Goal: Entertainment & Leisure: Consume media (video, audio)

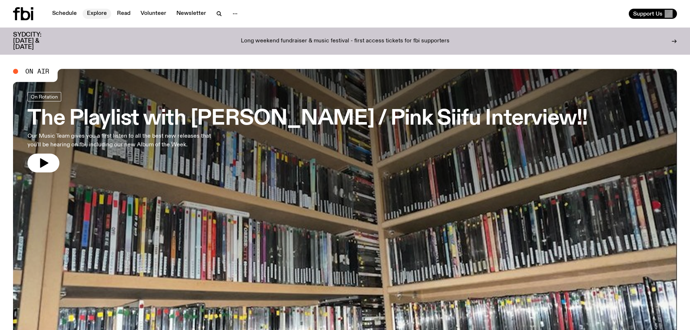
click at [94, 11] on link "Explore" at bounding box center [97, 14] width 29 height 10
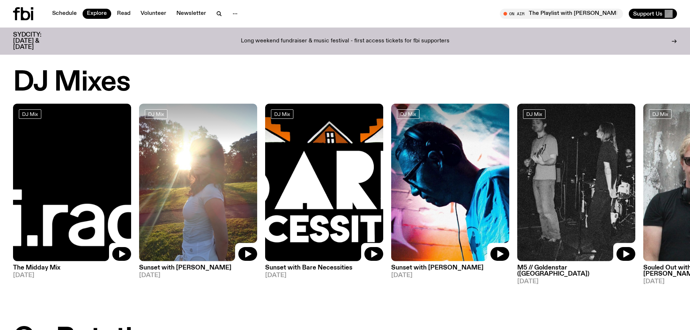
click at [50, 221] on img at bounding box center [72, 182] width 118 height 157
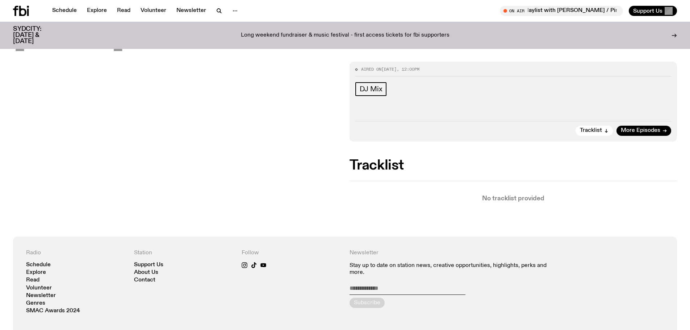
scroll to position [34, 0]
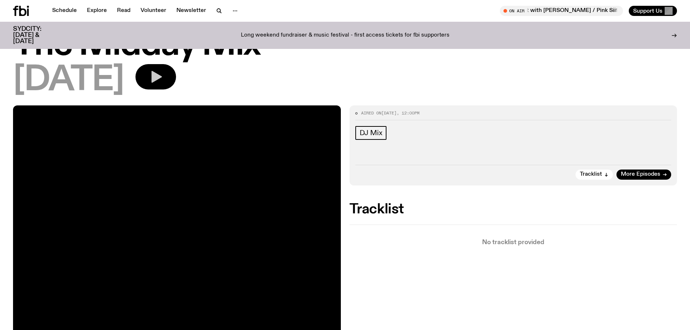
click at [162, 79] on icon "button" at bounding box center [156, 77] width 10 height 12
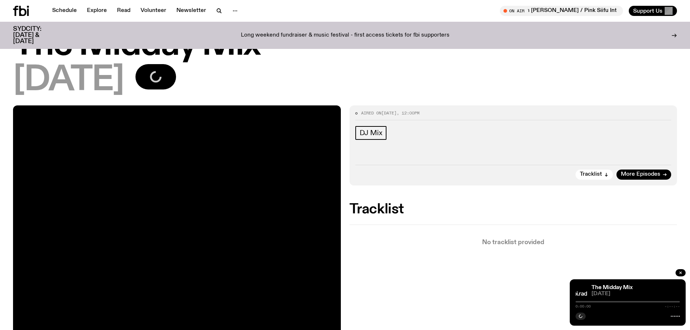
click at [623, 293] on span "[DATE]" at bounding box center [635, 293] width 88 height 5
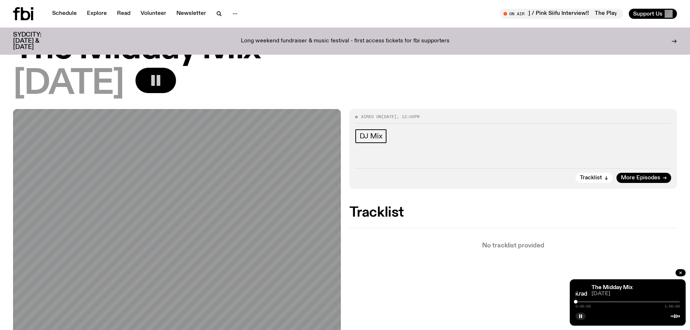
scroll to position [0, 0]
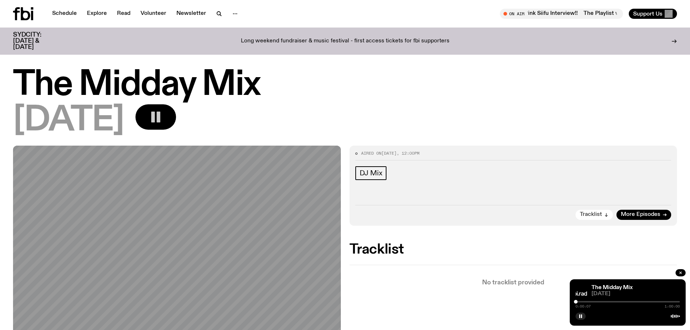
click at [595, 217] on span "Tracklist" at bounding box center [590, 214] width 22 height 5
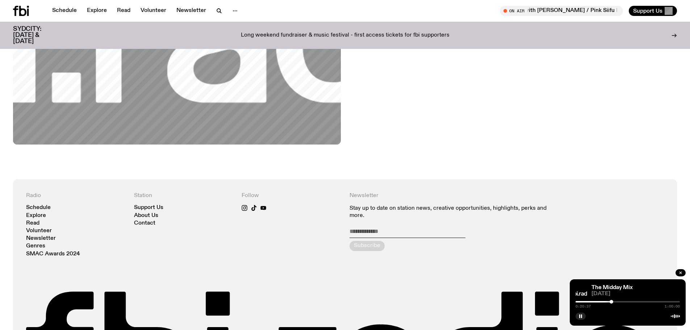
scroll to position [429, 0]
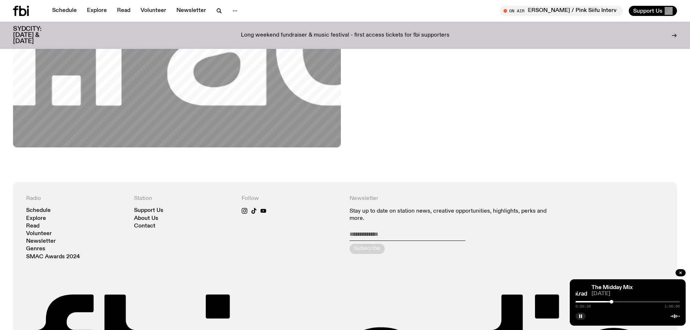
drag, startPoint x: 644, startPoint y: 289, endPoint x: 481, endPoint y: 109, distance: 242.9
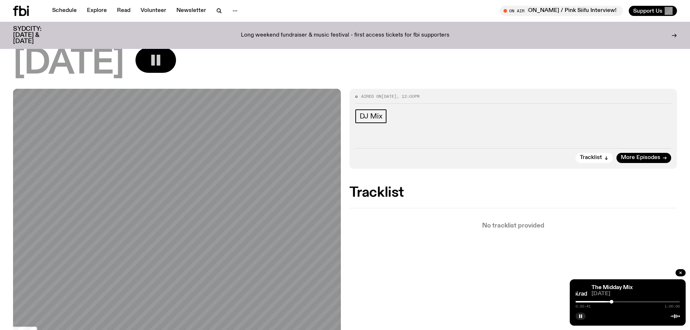
scroll to position [0, 0]
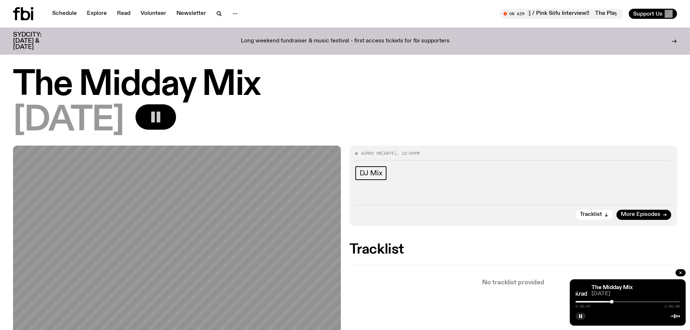
drag, startPoint x: 368, startPoint y: 173, endPoint x: 381, endPoint y: 103, distance: 71.4
click at [381, 103] on div "The Midday Mix [DATE]" at bounding box center [344, 103] width 663 height 68
click at [375, 171] on span "DJ Mix" at bounding box center [370, 173] width 23 height 8
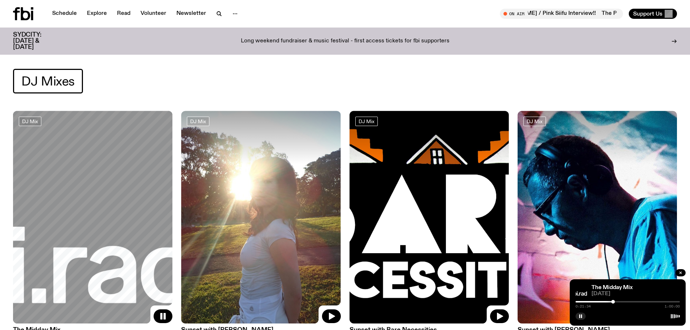
click at [633, 294] on span "[DATE]" at bounding box center [635, 293] width 88 height 5
click at [620, 286] on link "The Midday Mix" at bounding box center [611, 287] width 41 height 6
